Goal: Information Seeking & Learning: Learn about a topic

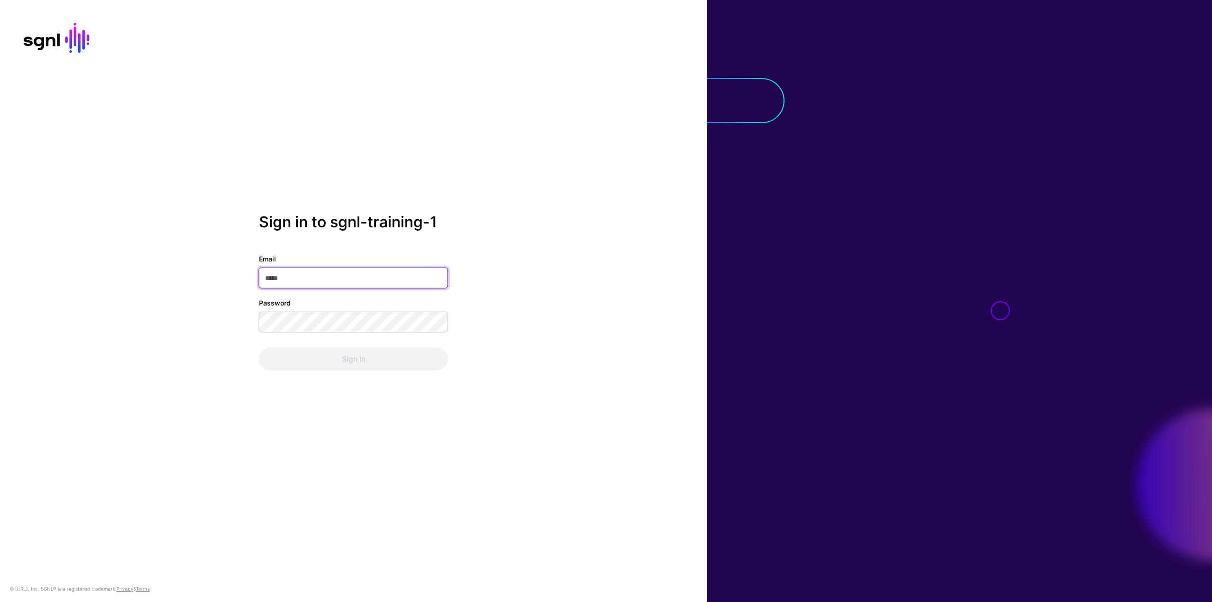
click at [363, 285] on input "Email" at bounding box center [353, 278] width 189 height 21
type input "**********"
click at [289, 271] on input "**********" at bounding box center [353, 278] width 189 height 21
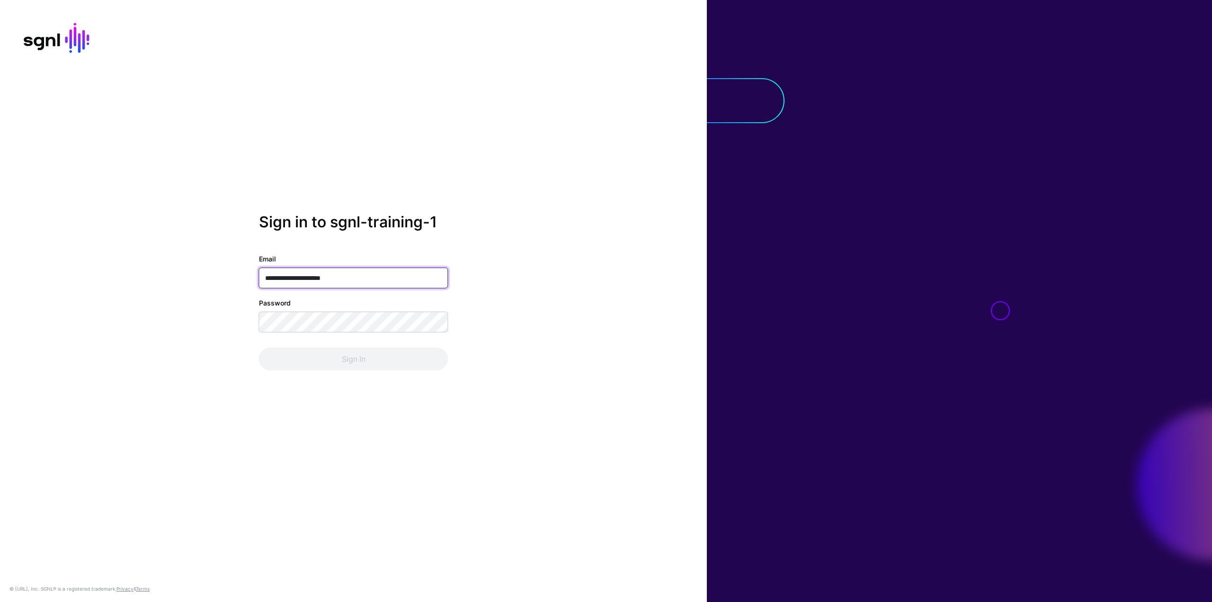
click at [290, 272] on input "**********" at bounding box center [353, 278] width 189 height 21
paste input "email"
click at [412, 278] on input "Email" at bounding box center [353, 271] width 189 height 21
click at [272, 269] on input "Email" at bounding box center [353, 271] width 189 height 21
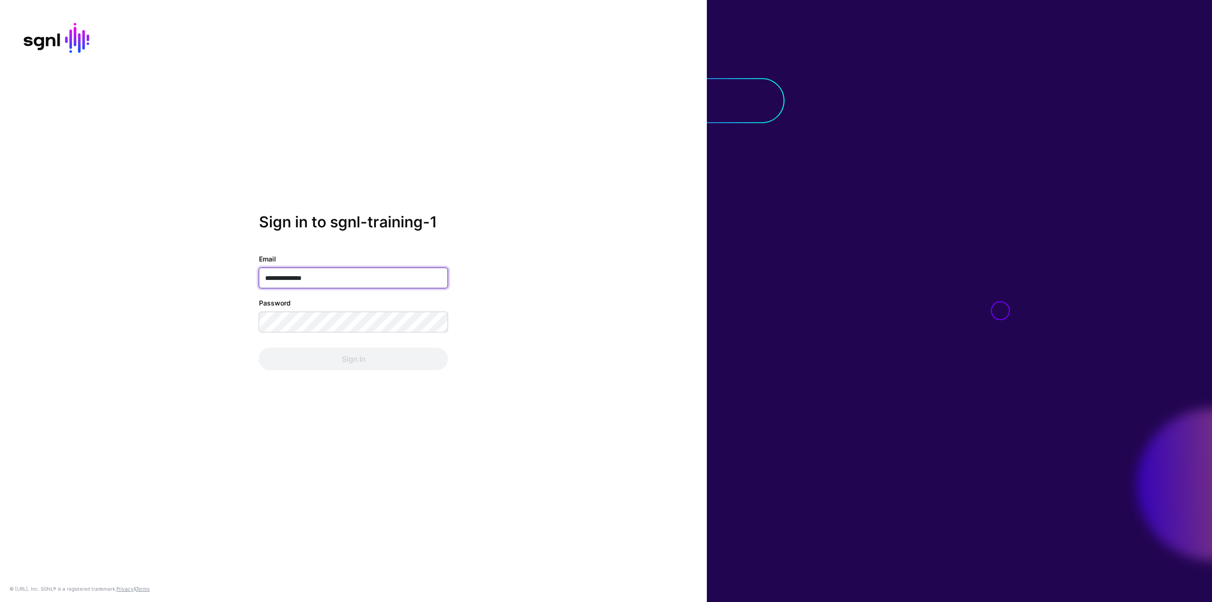
type input "**********"
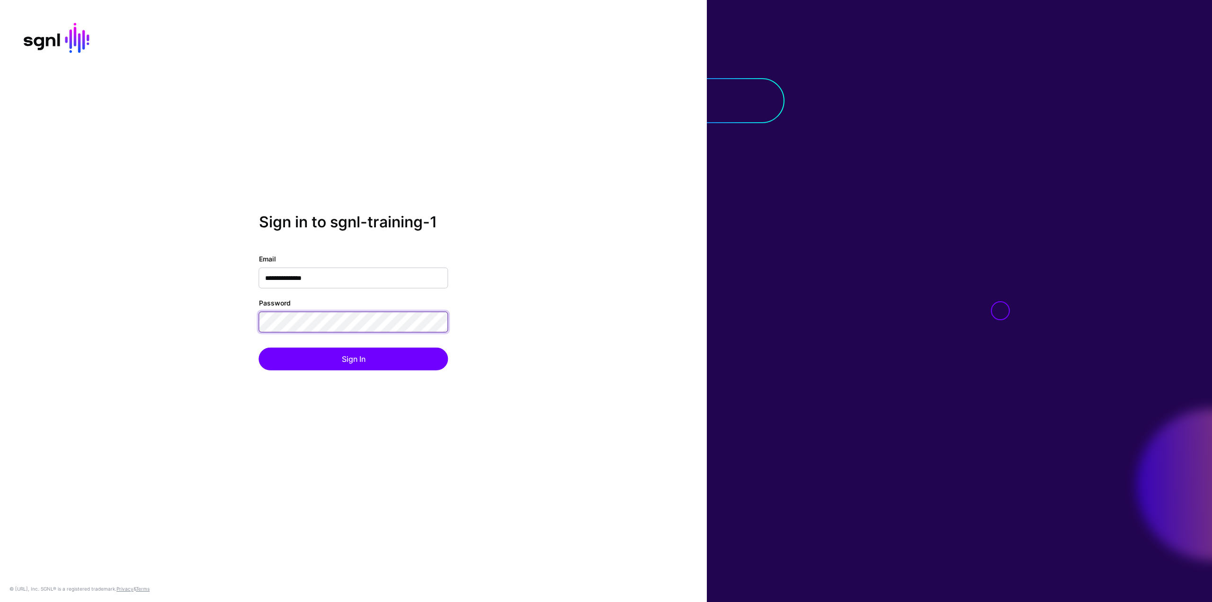
click at [259, 348] on button "Sign In" at bounding box center [353, 359] width 189 height 23
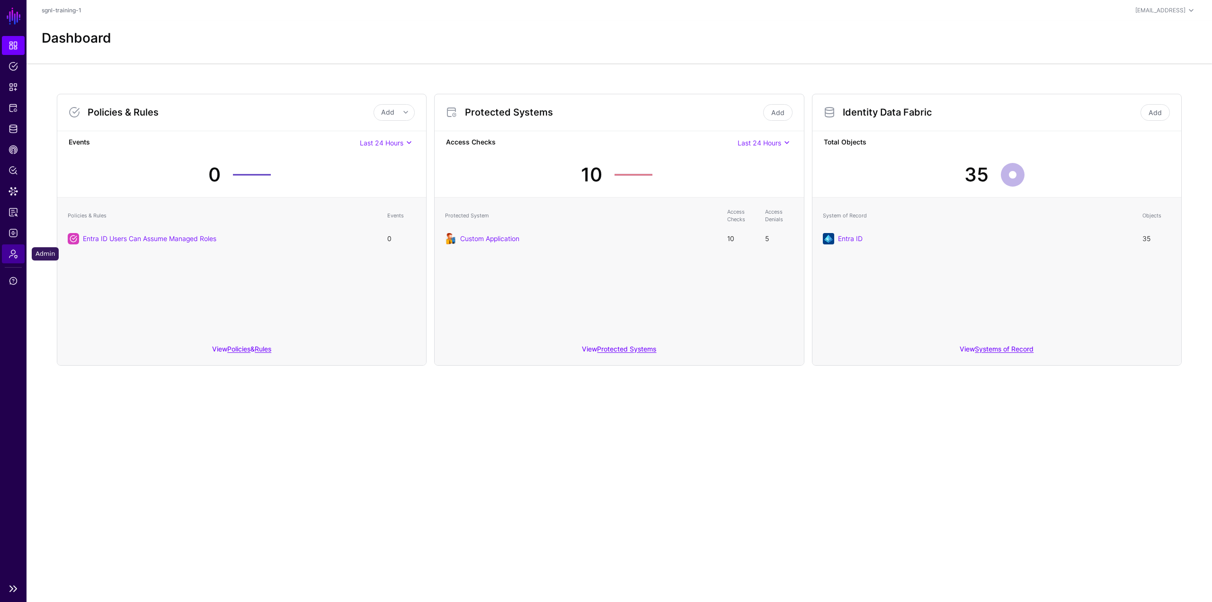
click at [12, 249] on link "Admin" at bounding box center [13, 253] width 23 height 19
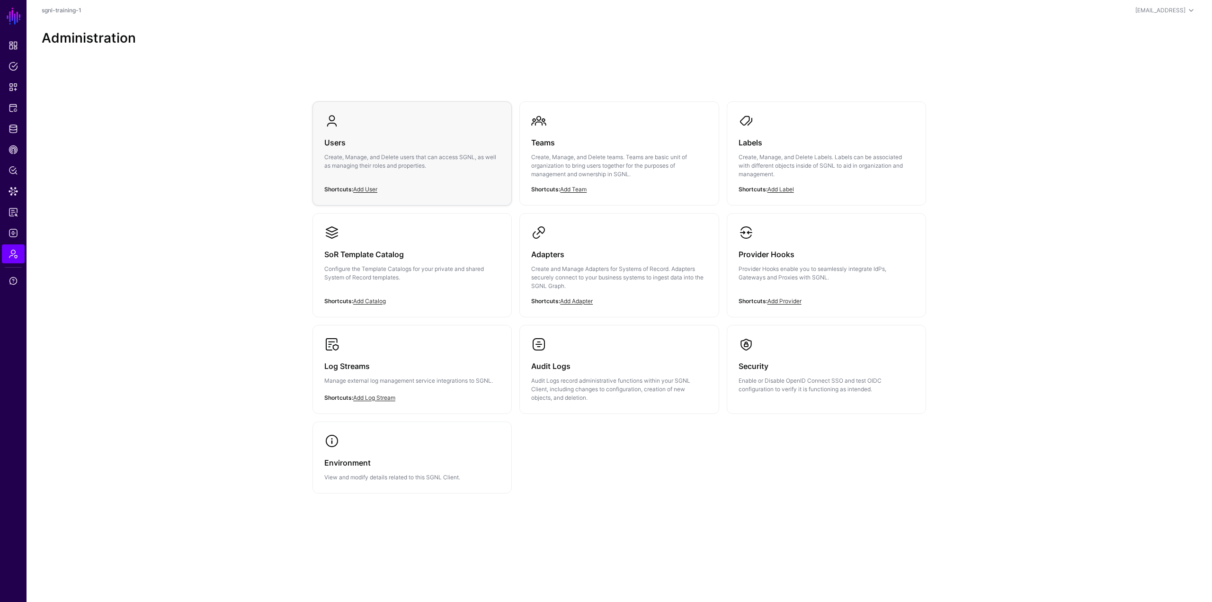
click at [476, 178] on div "Users Create, Manage, and Delete users that can access SGNL, as well as managin…" at bounding box center [412, 156] width 176 height 57
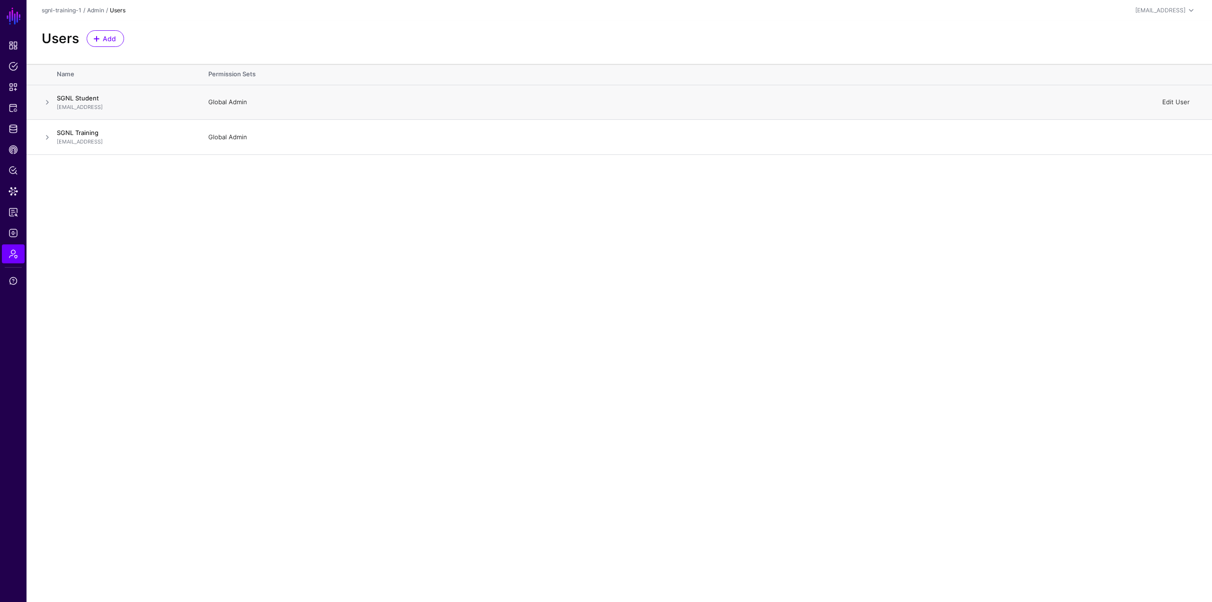
click at [1177, 100] on link "Edit User" at bounding box center [1175, 102] width 27 height 8
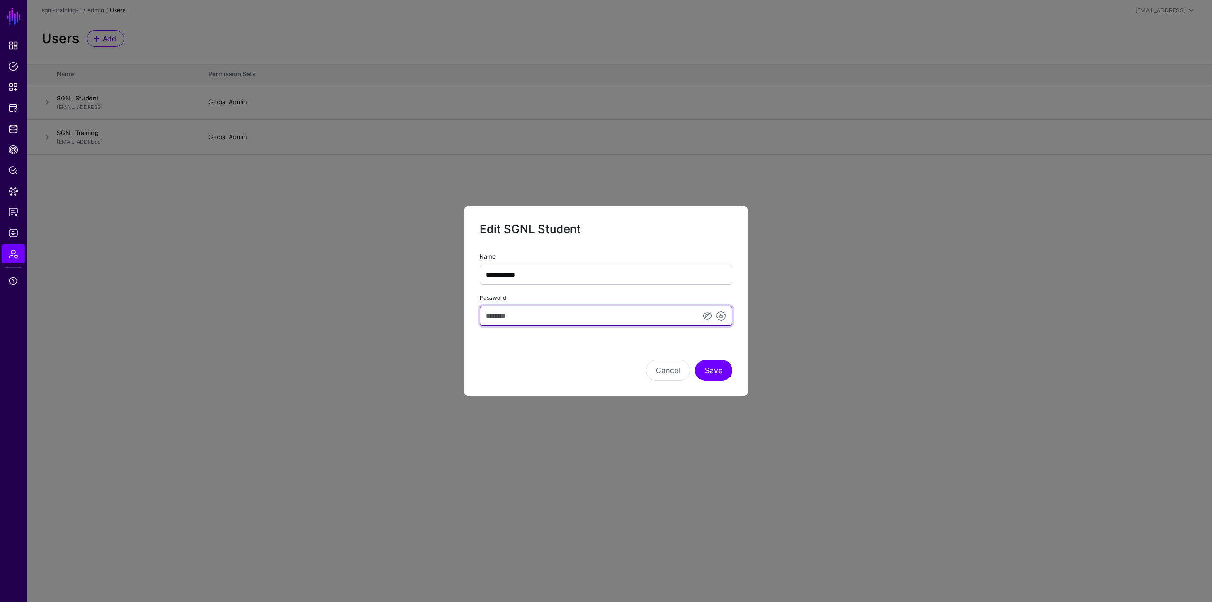
click at [592, 312] on input "Password" at bounding box center [606, 316] width 253 height 20
type input "********"
click at [716, 366] on button "Save" at bounding box center [713, 370] width 37 height 21
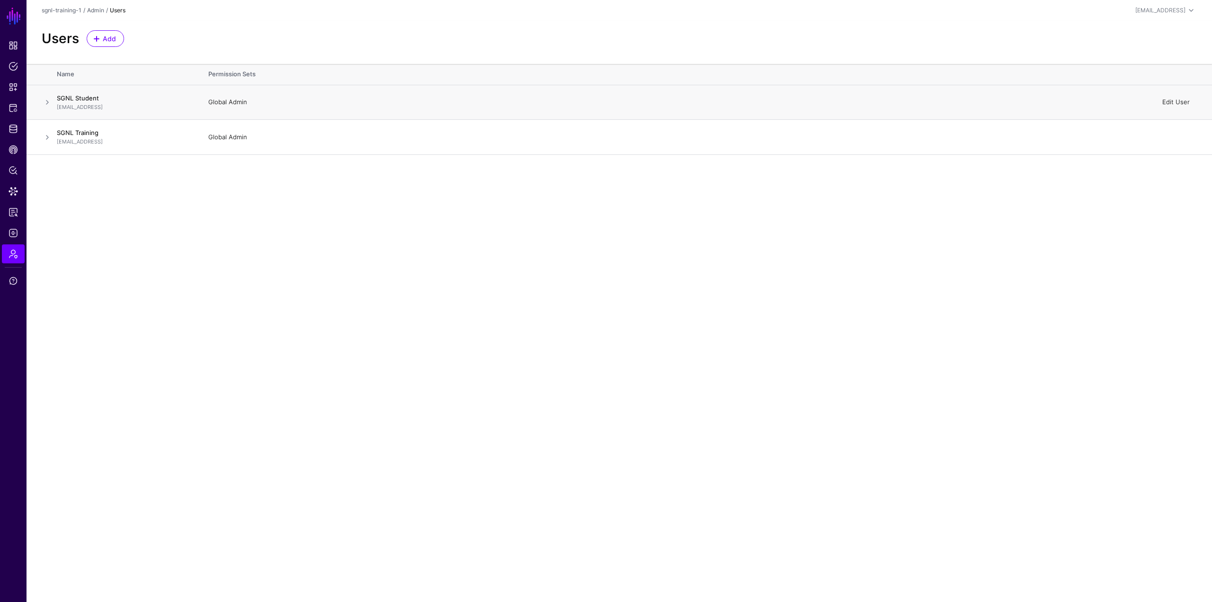
click at [1173, 98] on link "Edit User" at bounding box center [1175, 102] width 27 height 8
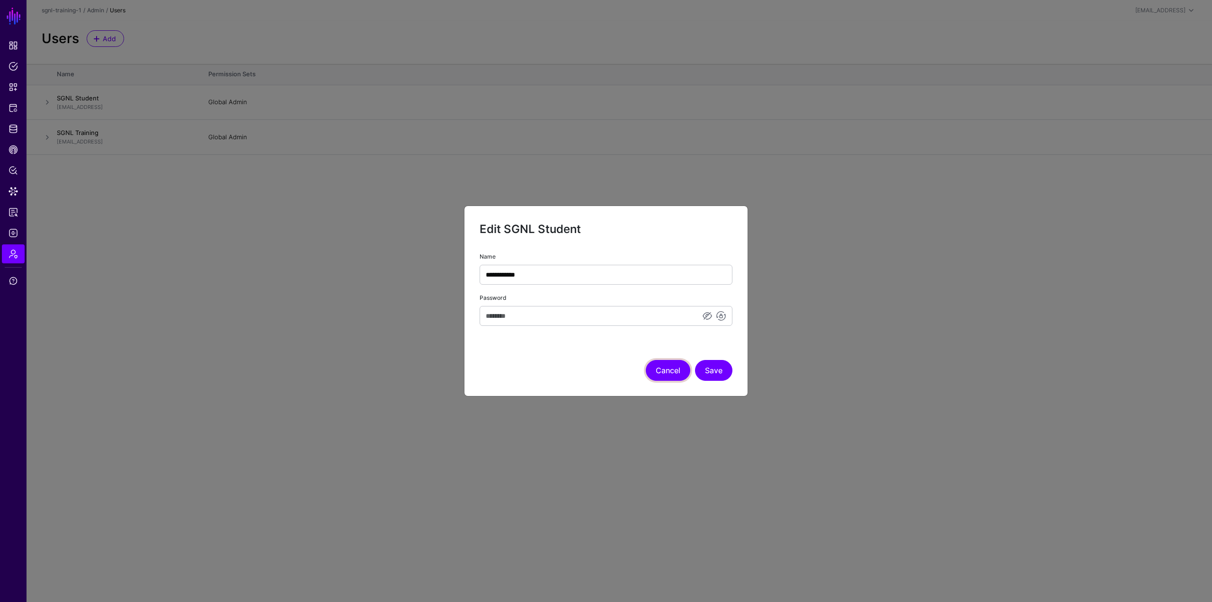
click at [674, 367] on button "Cancel" at bounding box center [668, 370] width 45 height 21
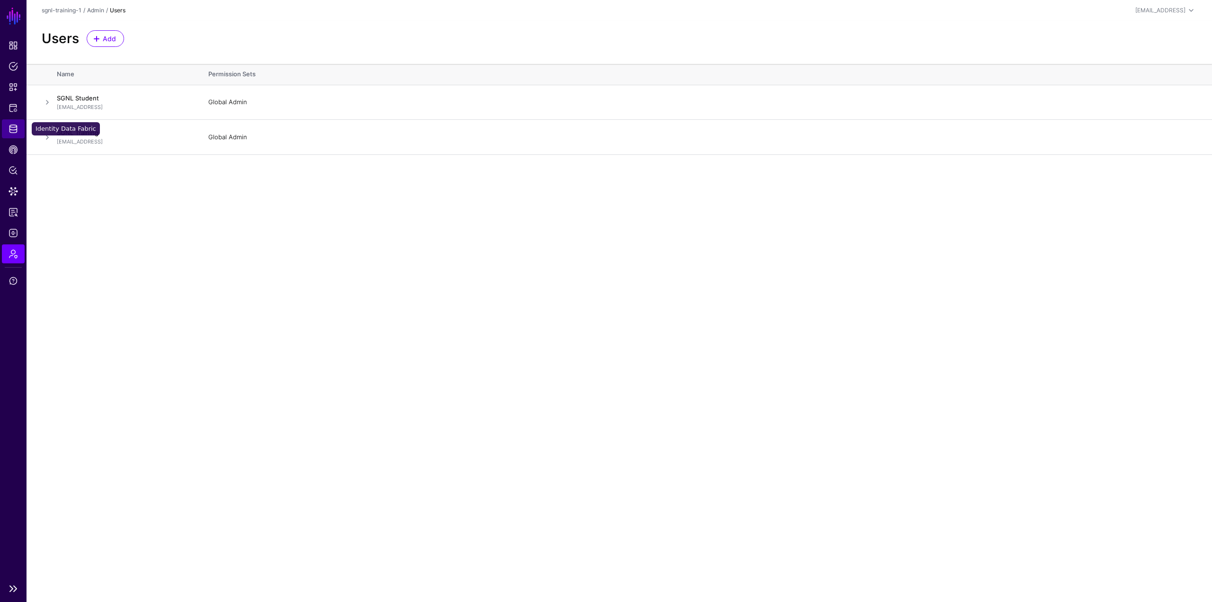
click at [17, 134] on link "Identity Data Fabric" at bounding box center [13, 128] width 23 height 19
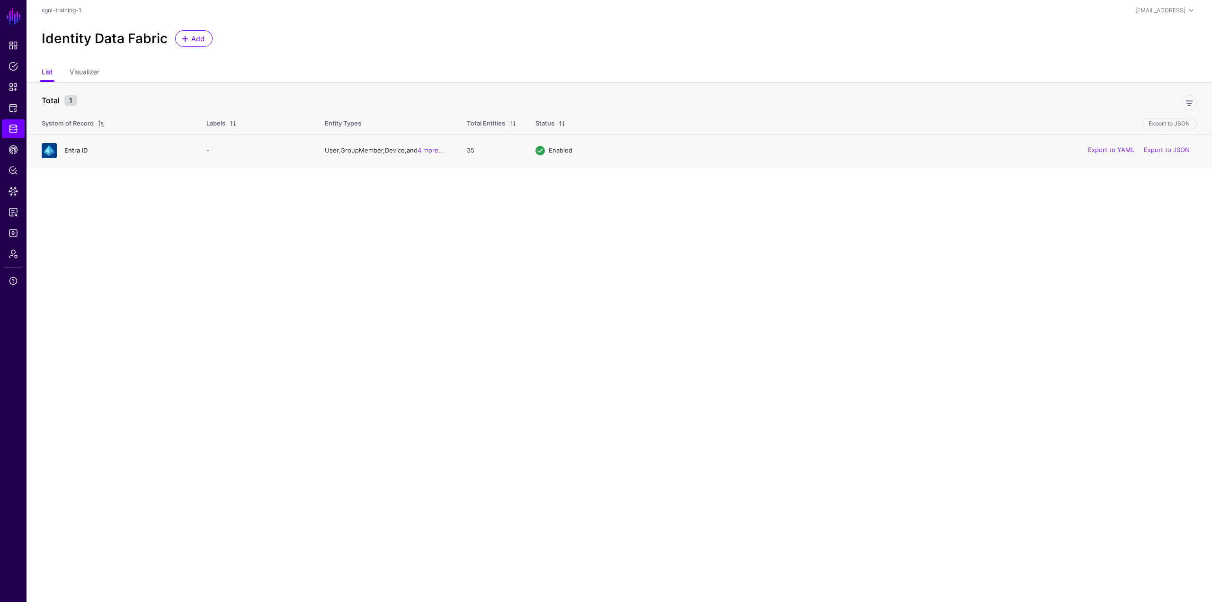
click at [68, 147] on link "Entra ID" at bounding box center [75, 150] width 23 height 8
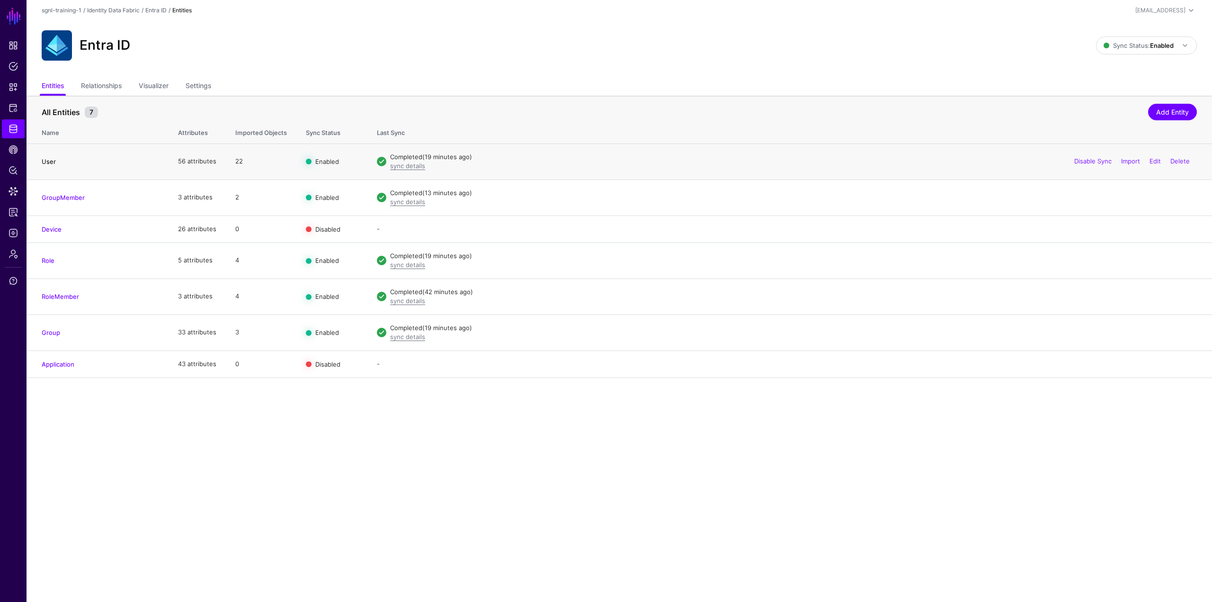
click at [54, 164] on link "User" at bounding box center [49, 162] width 14 height 8
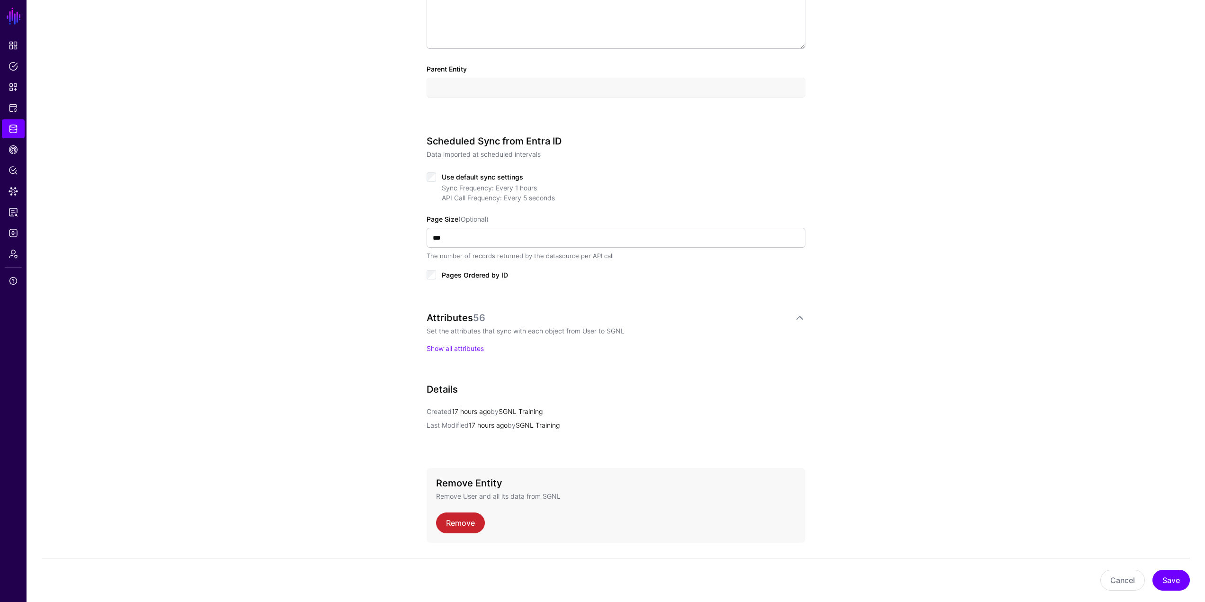
scroll to position [380, 0]
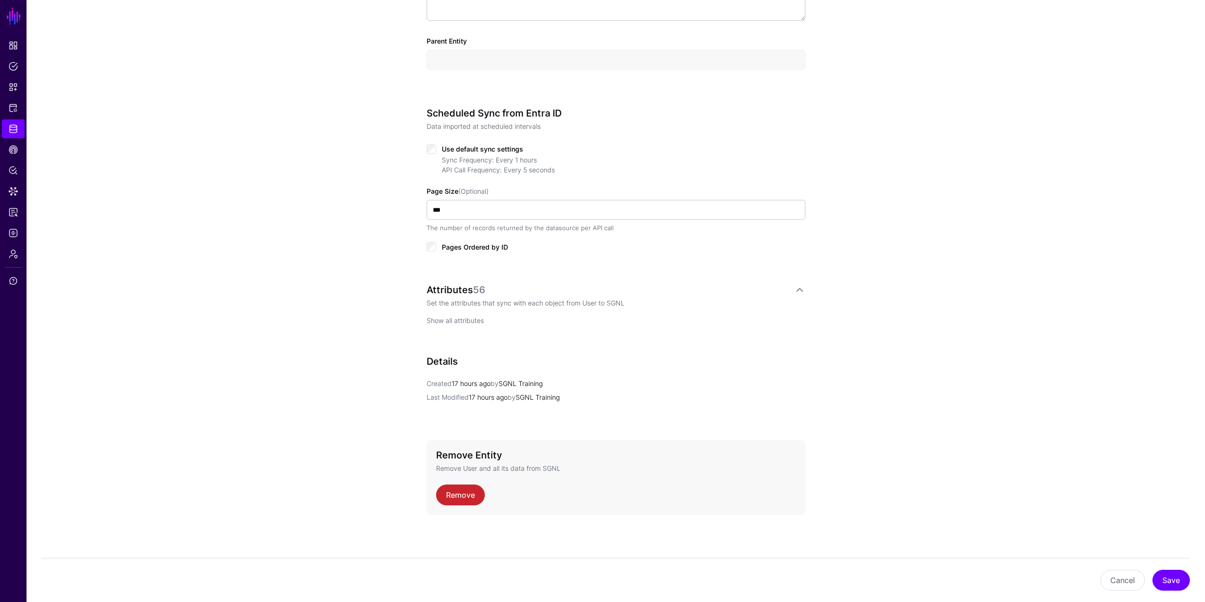
click at [473, 320] on link "Show all attributes" at bounding box center [455, 320] width 57 height 8
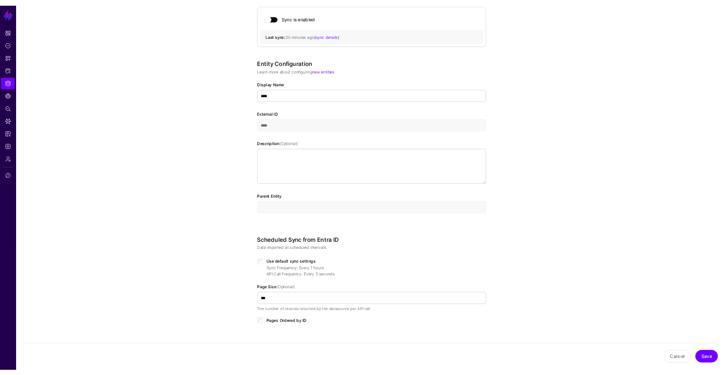
scroll to position [0, 0]
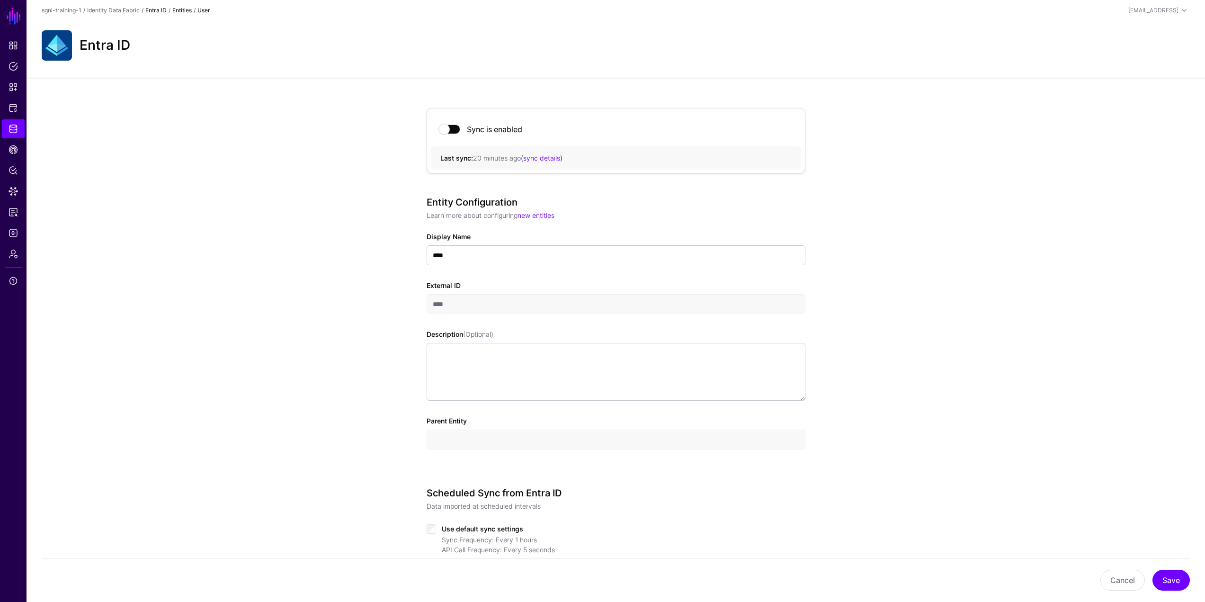
click at [156, 9] on link "Entra ID" at bounding box center [155, 10] width 21 height 7
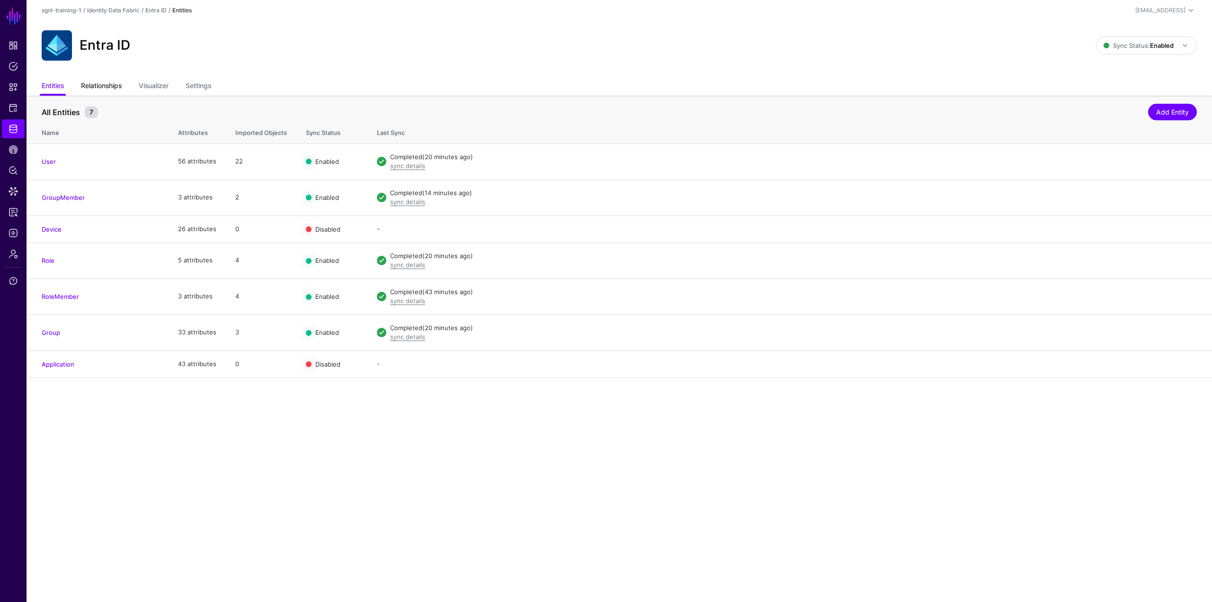
click at [98, 82] on link "Relationships" at bounding box center [101, 87] width 41 height 18
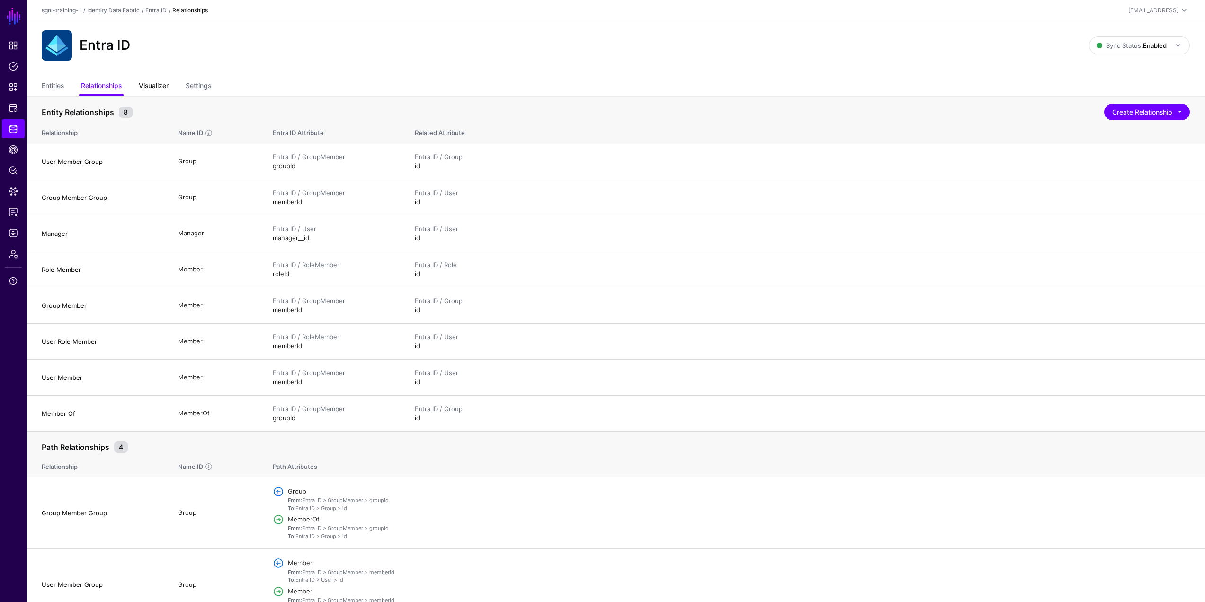
click at [150, 86] on link "Visualizer" at bounding box center [154, 87] width 30 height 18
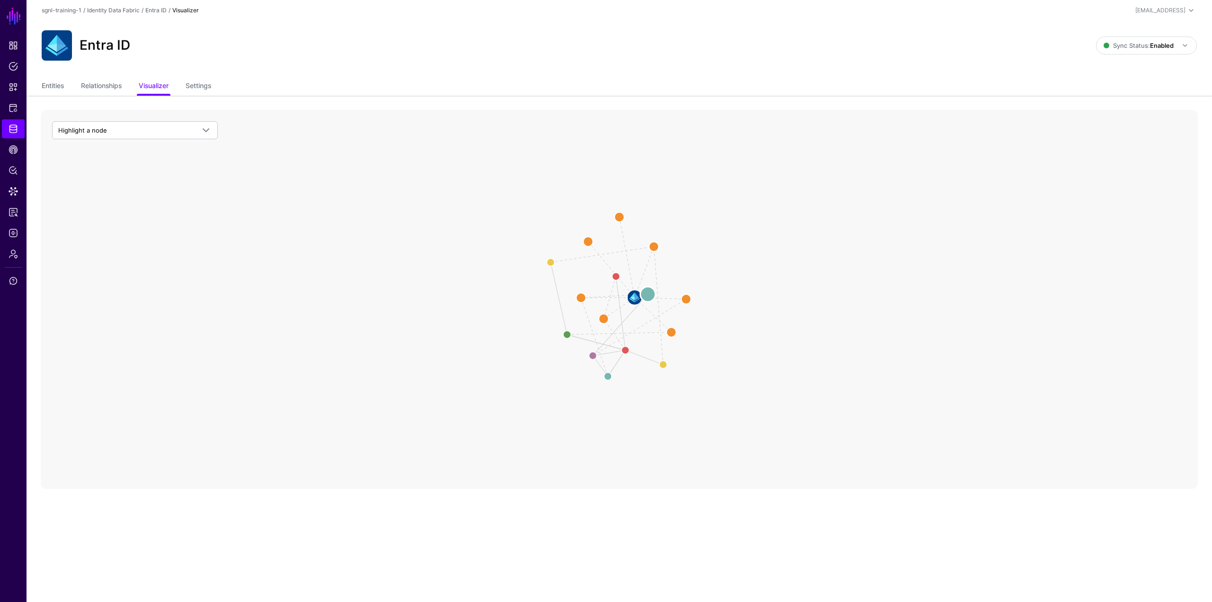
click at [650, 296] on circle at bounding box center [647, 293] width 15 height 15
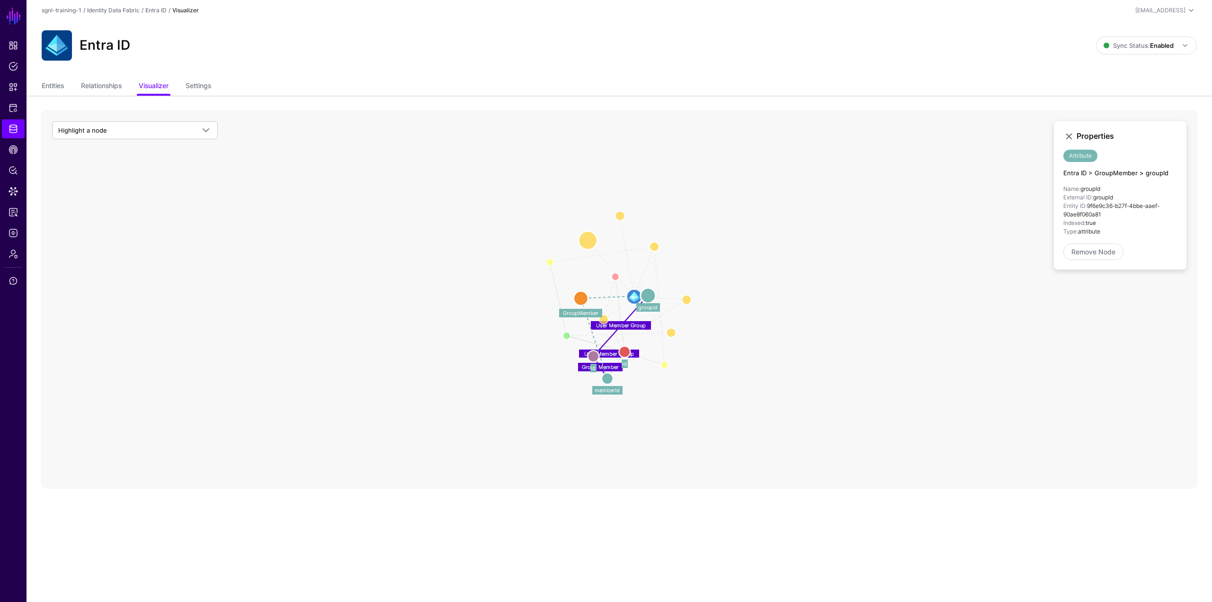
click at [588, 241] on circle at bounding box center [588, 240] width 19 height 19
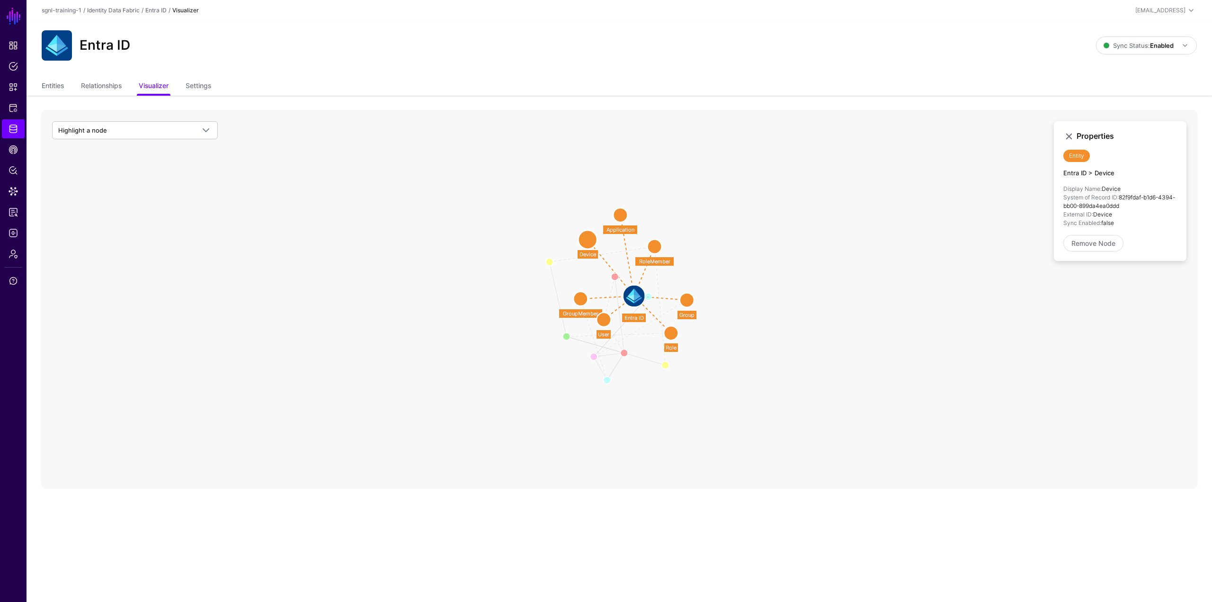
click at [195, 77] on div "Entra ID Sync Status: Enabled Enabled Syncing active for all configured entitie…" at bounding box center [620, 49] width 1186 height 57
click at [198, 85] on link "Settings" at bounding box center [199, 87] width 26 height 18
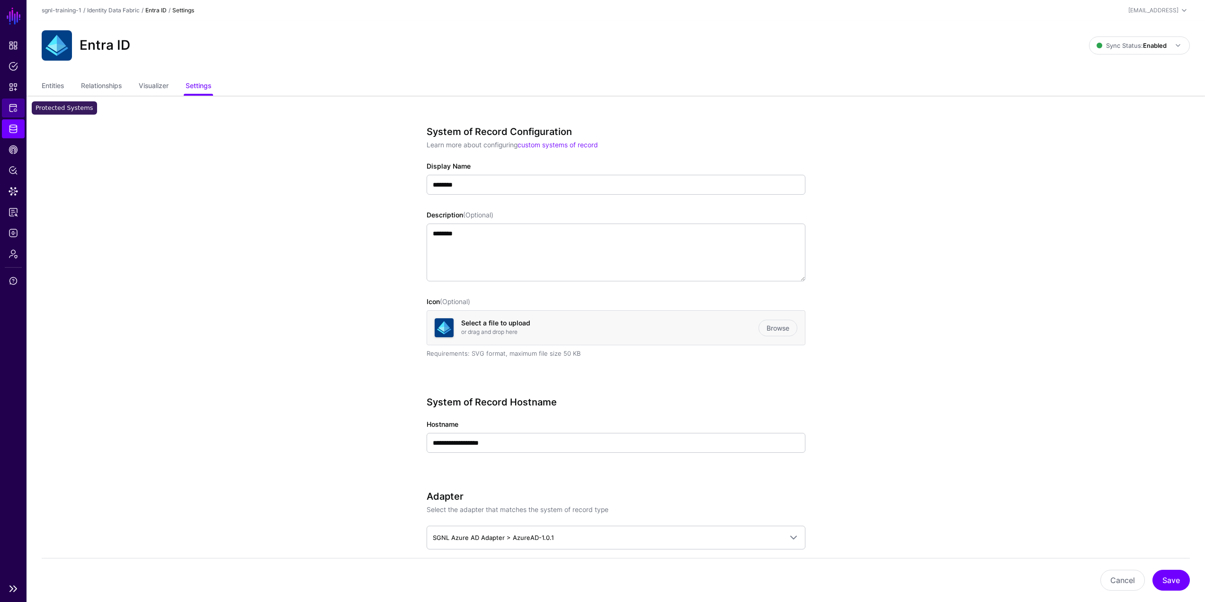
click at [14, 108] on span "Protected Systems" at bounding box center [13, 107] width 9 height 9
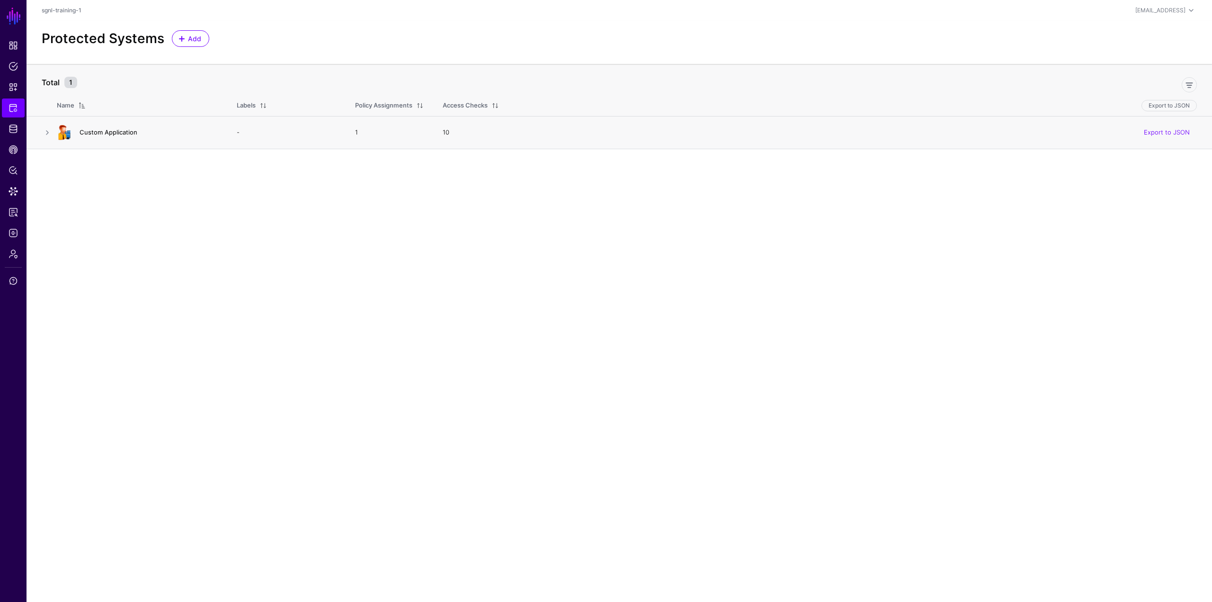
click at [108, 131] on link "Custom Application" at bounding box center [109, 132] width 58 height 8
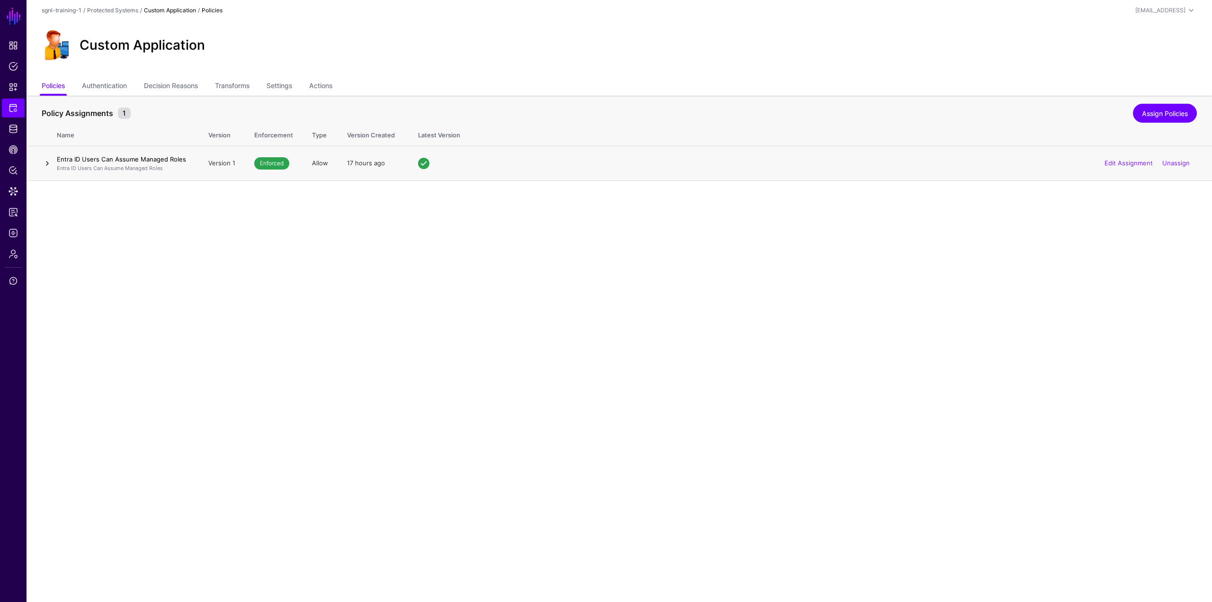
click at [45, 161] on link at bounding box center [47, 163] width 11 height 11
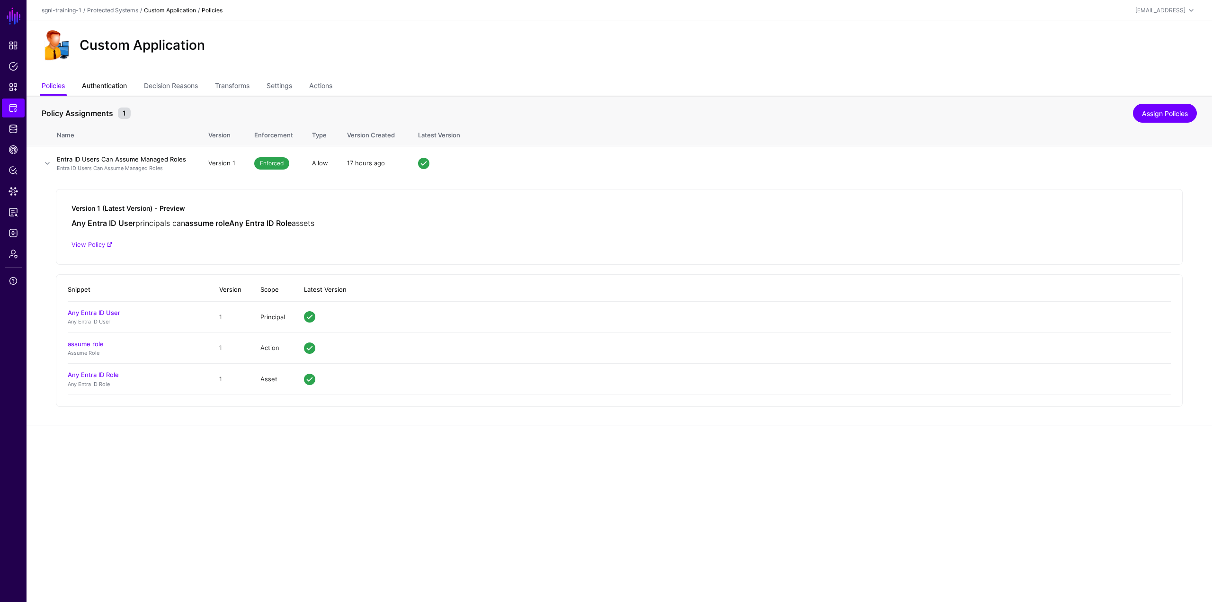
click at [120, 87] on link "Authentication" at bounding box center [104, 87] width 45 height 18
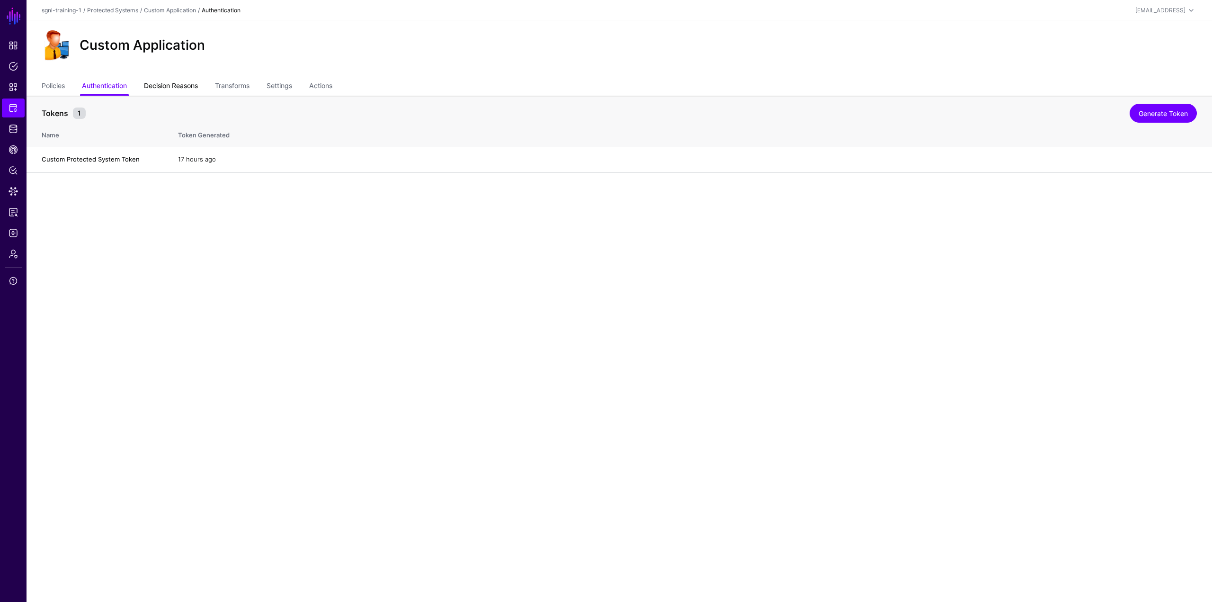
click at [160, 89] on link "Decision Reasons" at bounding box center [171, 87] width 54 height 18
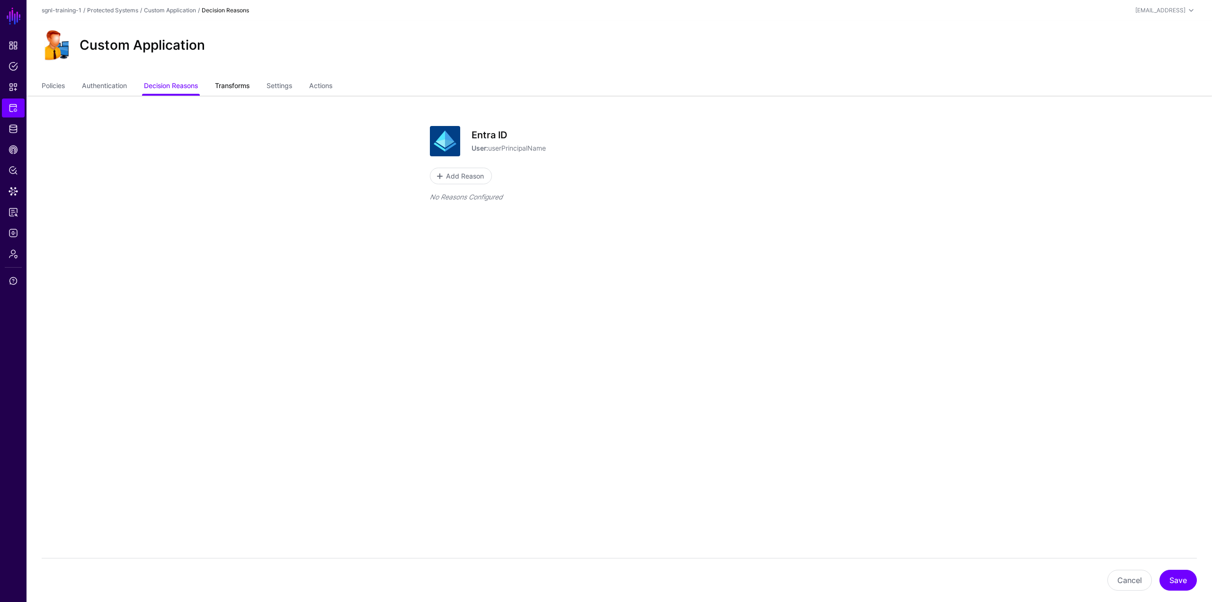
click at [227, 90] on link "Transforms" at bounding box center [232, 87] width 35 height 18
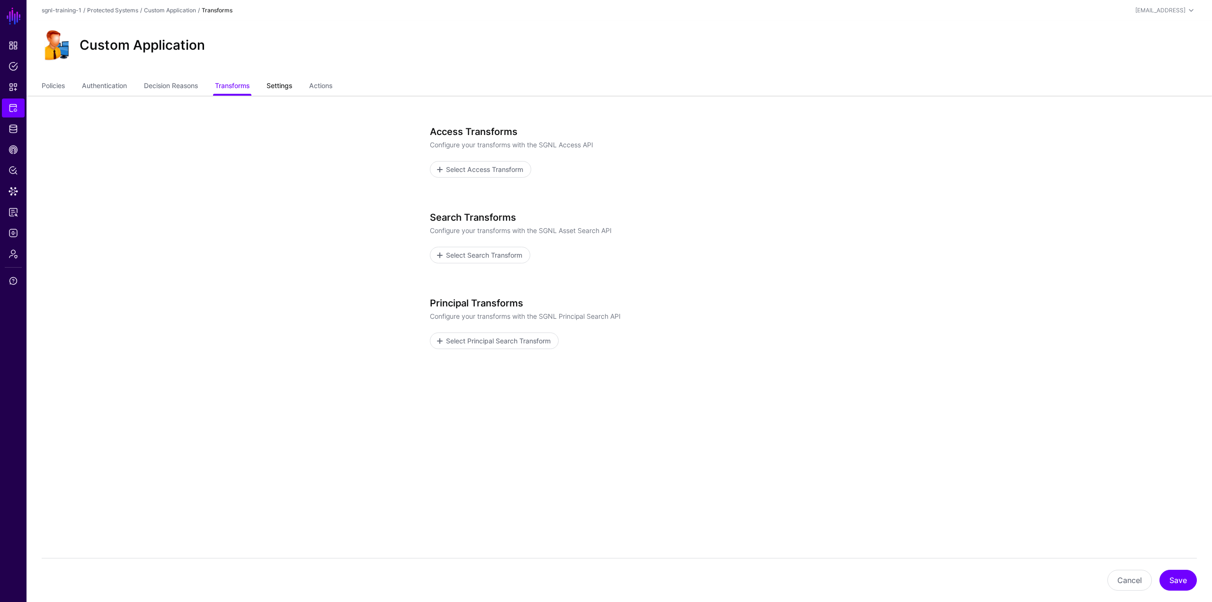
click at [276, 87] on link "Settings" at bounding box center [280, 87] width 26 height 18
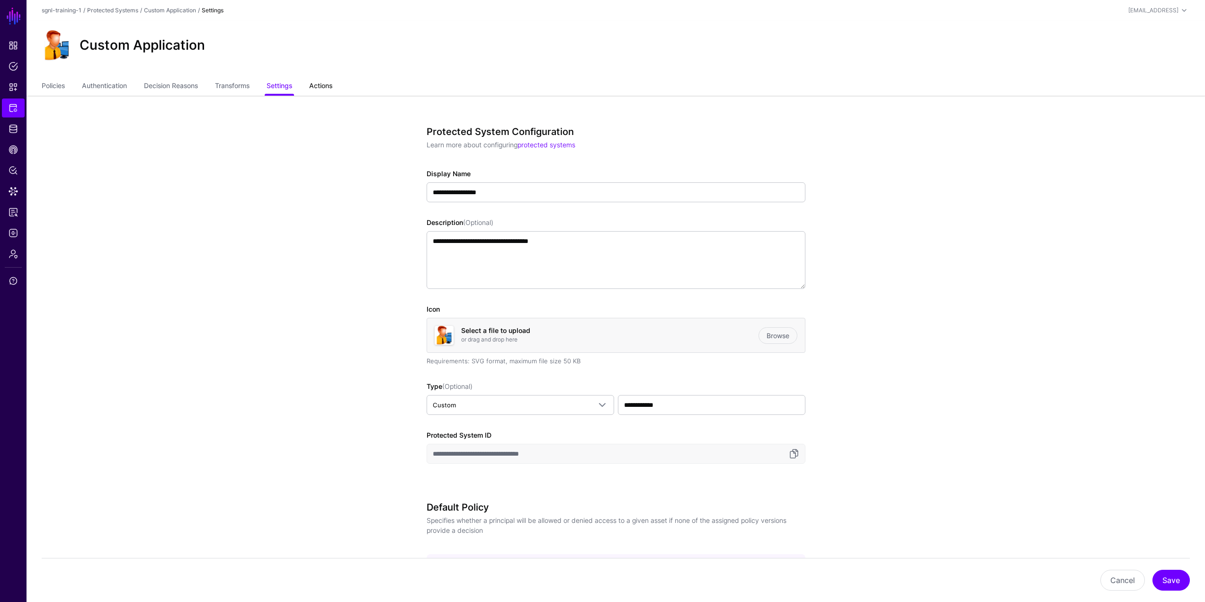
click at [331, 88] on link "Actions" at bounding box center [320, 87] width 23 height 18
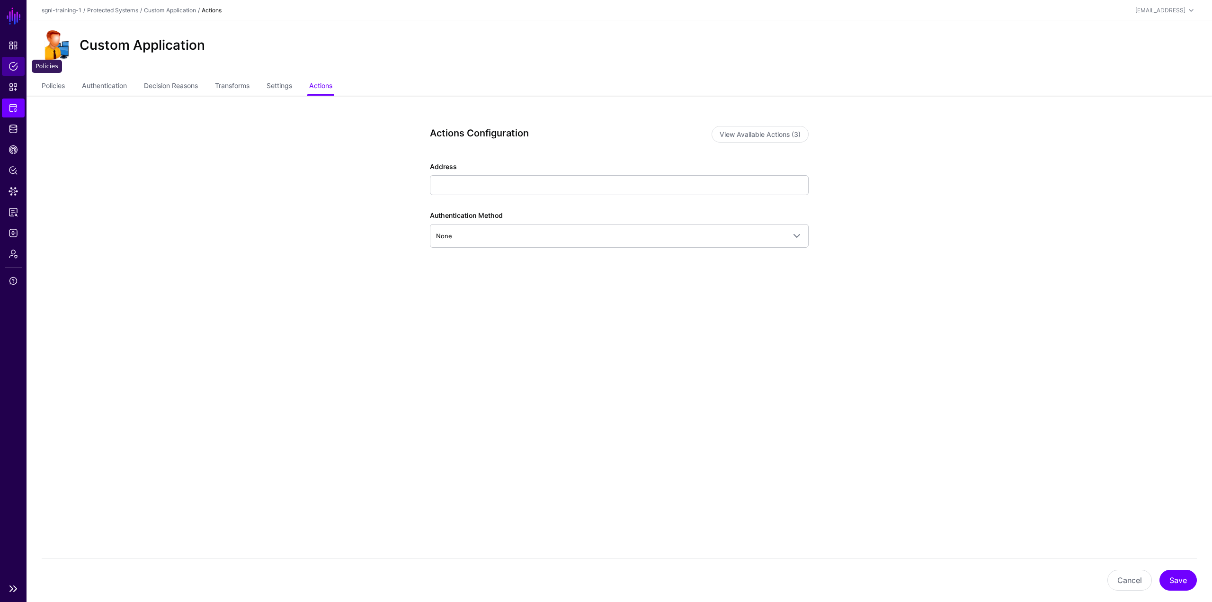
click at [19, 69] on link "Policies" at bounding box center [13, 66] width 23 height 19
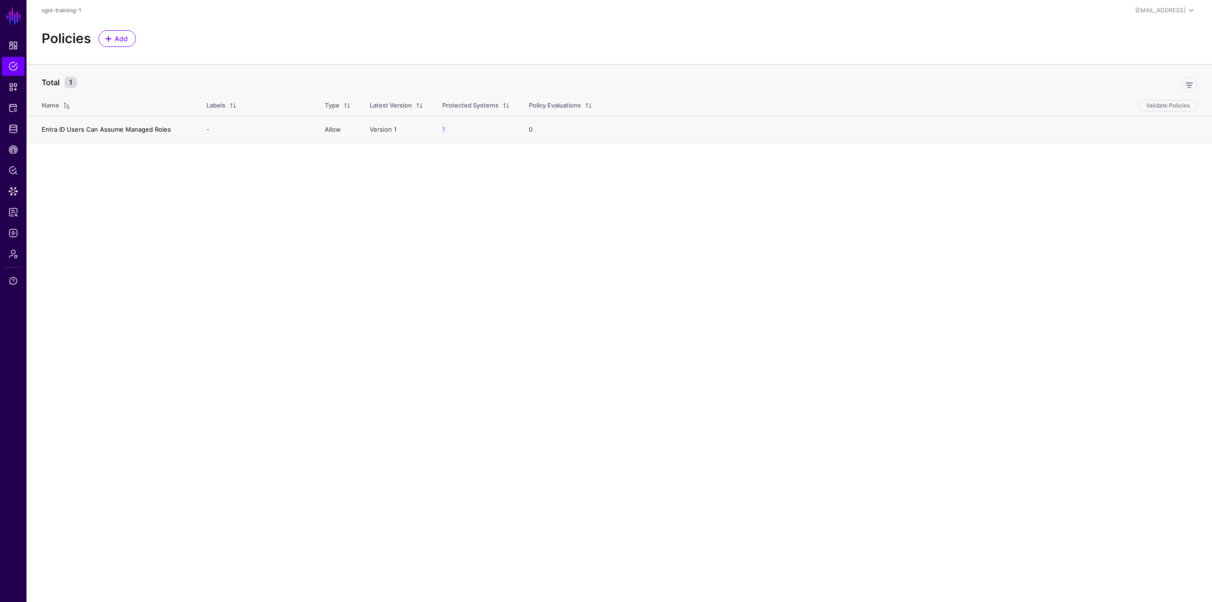
click at [103, 130] on link "Entra ID Users Can Assume Managed Roles" at bounding box center [106, 129] width 129 height 8
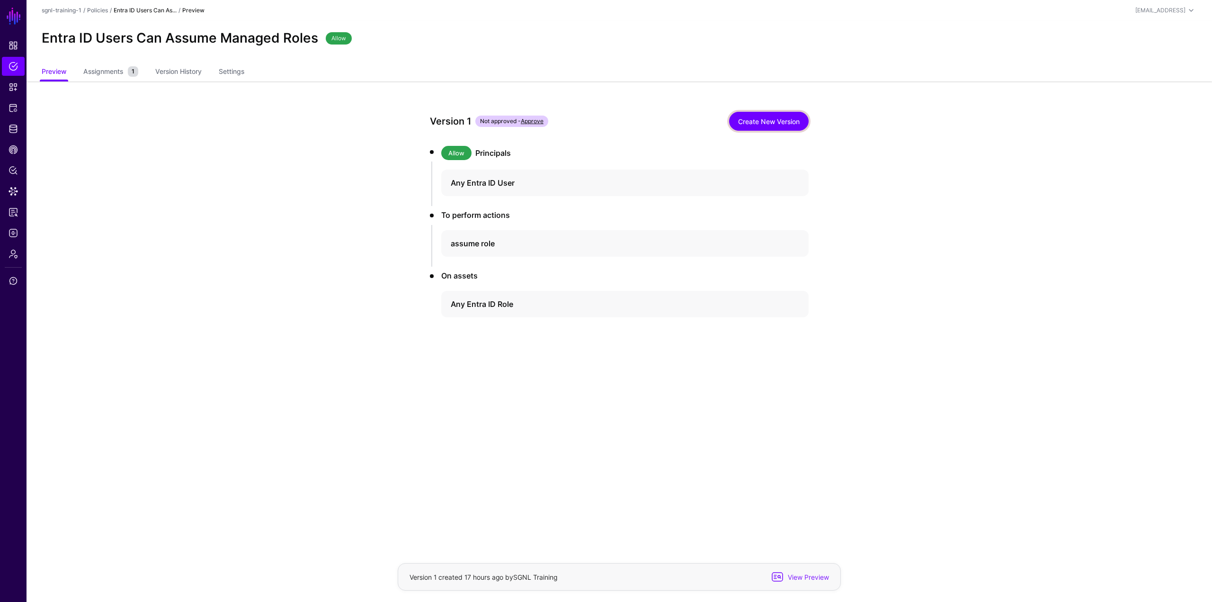
click at [771, 127] on link "Create New Version" at bounding box center [769, 121] width 80 height 19
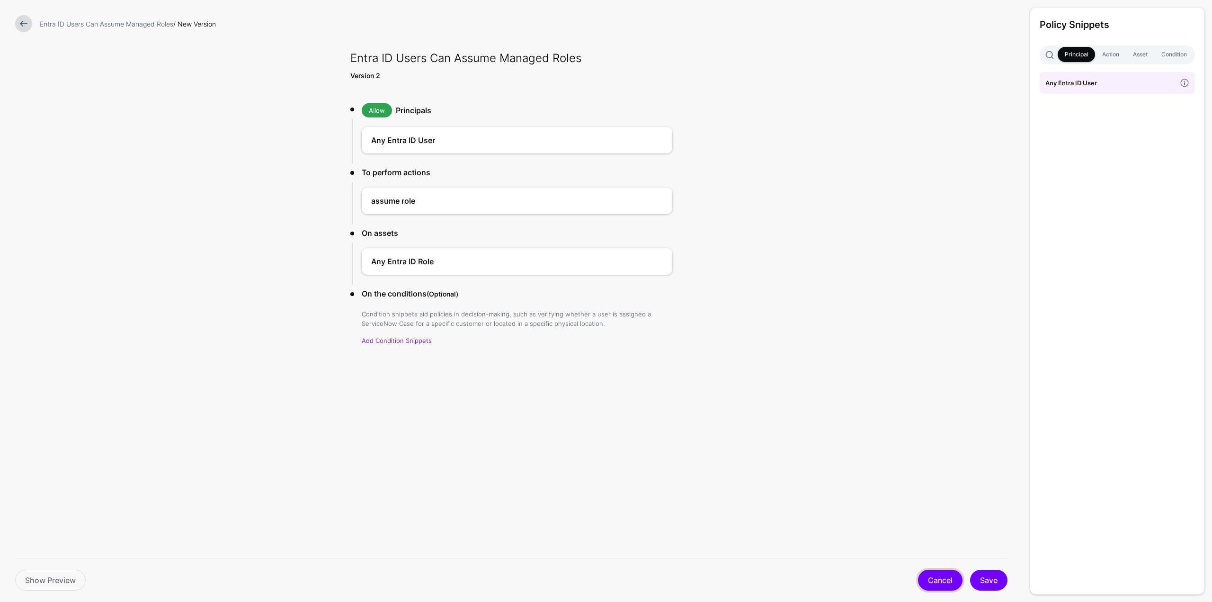
click at [948, 583] on link "Cancel" at bounding box center [940, 580] width 45 height 21
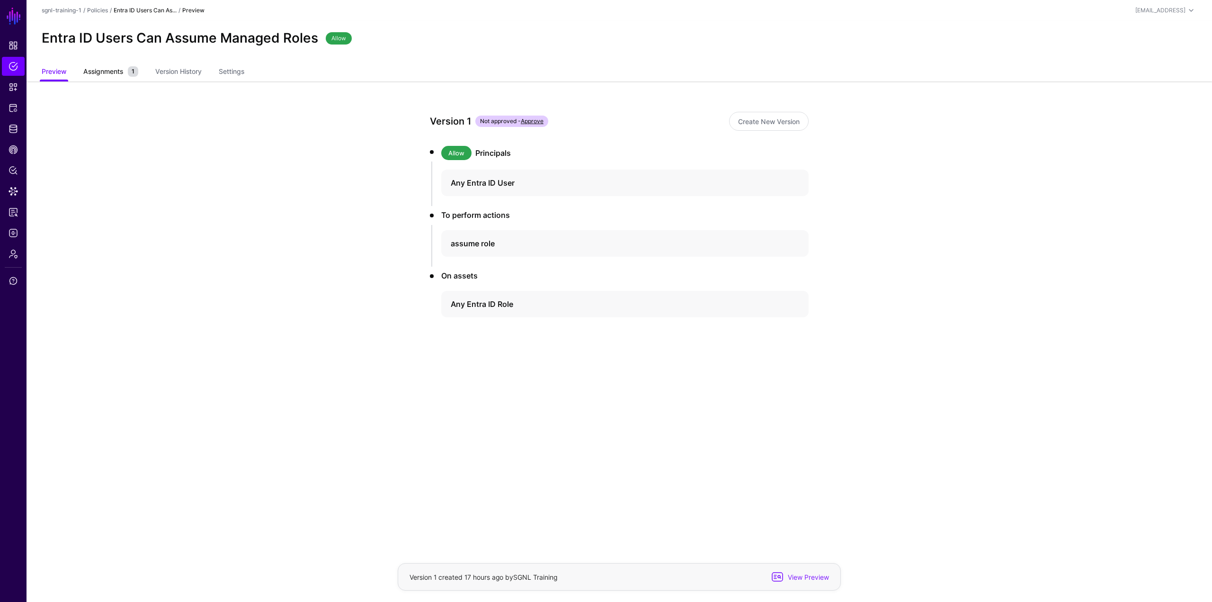
click at [123, 67] on span "Assignments" at bounding box center [103, 71] width 45 height 10
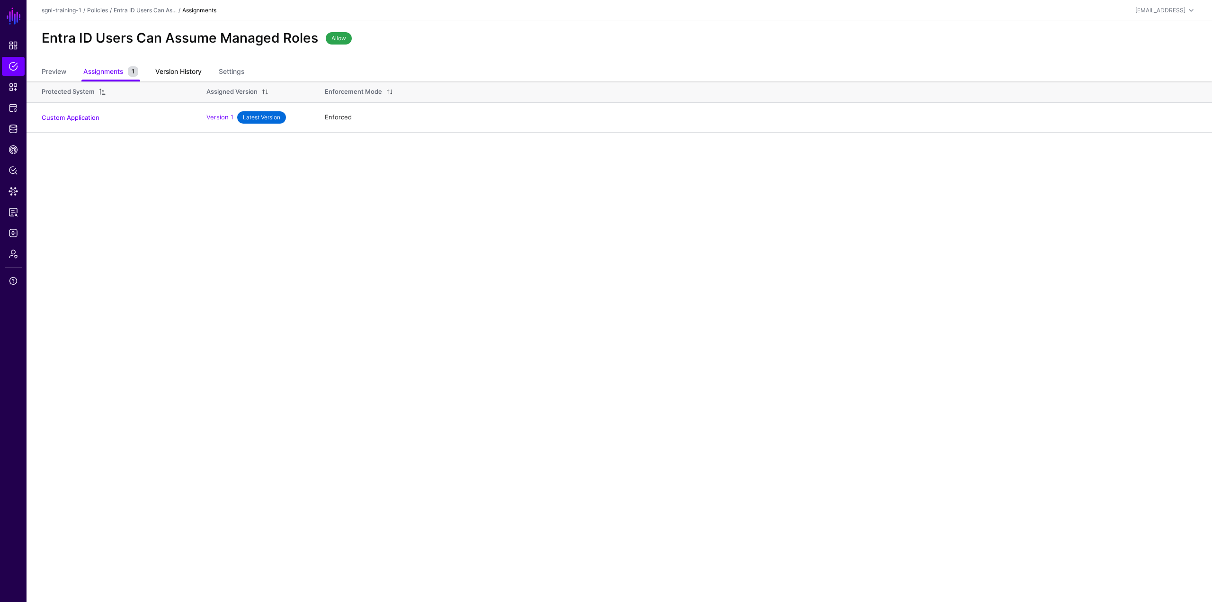
click at [163, 68] on link "Version History" at bounding box center [178, 72] width 46 height 18
click at [228, 67] on link "Settings" at bounding box center [232, 72] width 26 height 18
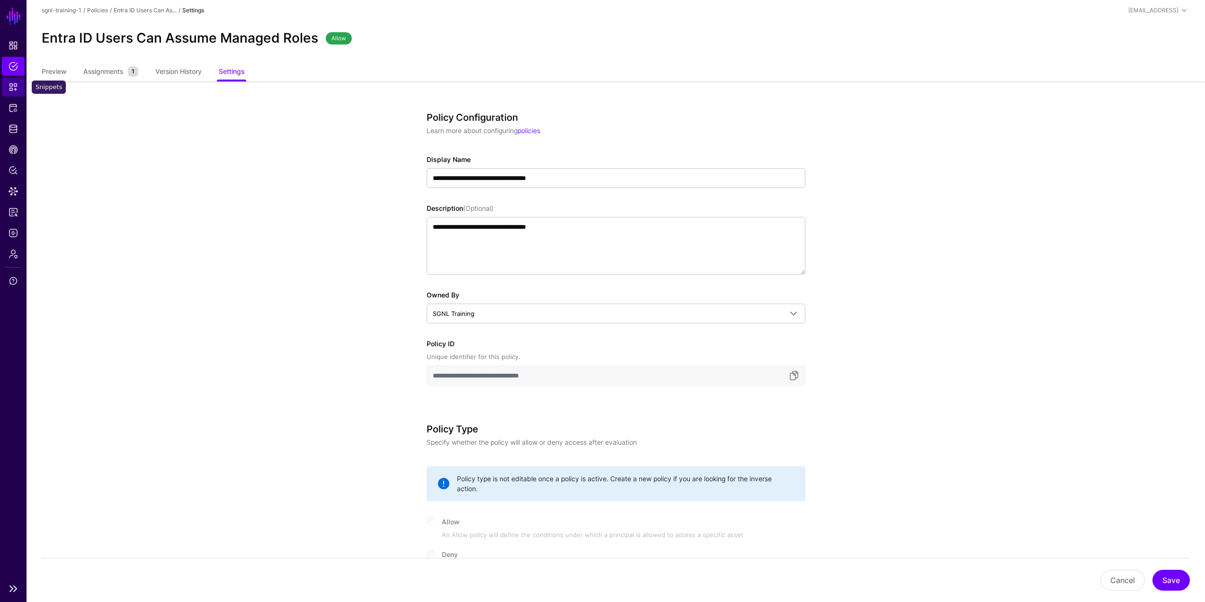
click at [11, 86] on span "Snippets" at bounding box center [13, 86] width 9 height 9
